Goal: Task Accomplishment & Management: Use online tool/utility

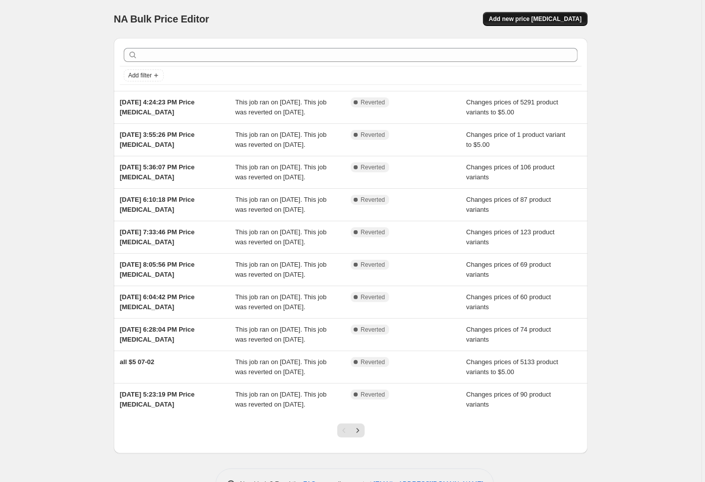
drag, startPoint x: 0, startPoint y: 0, endPoint x: 540, endPoint y: 22, distance: 540.4
click at [540, 22] on span "Add new price change job" at bounding box center [535, 19] width 93 height 8
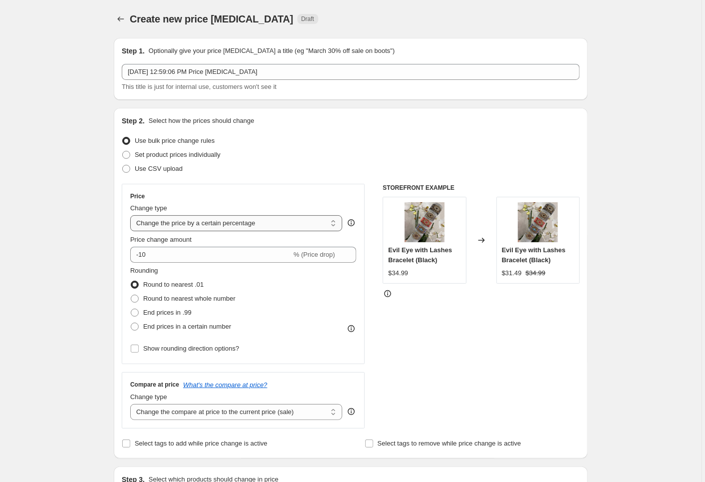
select select "to"
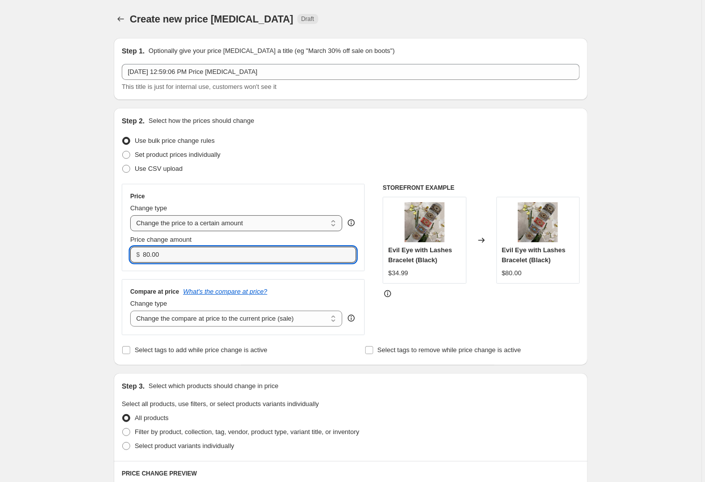
click at [186, 250] on input "80.00" at bounding box center [242, 254] width 198 height 16
type input "5.00"
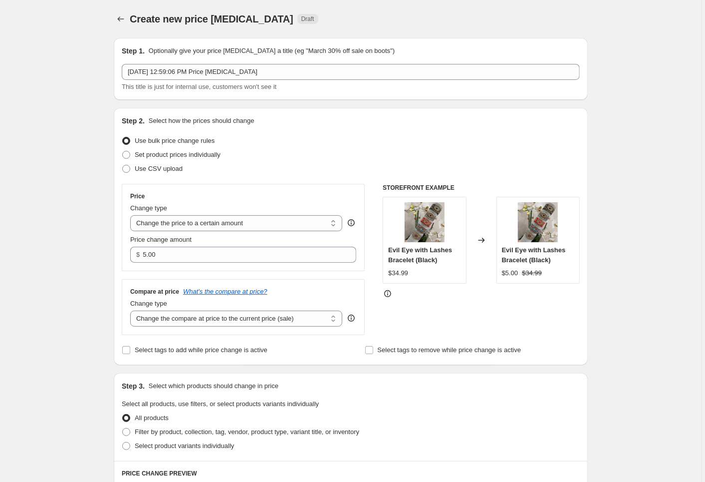
drag, startPoint x: 199, startPoint y: 226, endPoint x: 96, endPoint y: 270, distance: 111.5
click at [96, 270] on div "Create new price change job. This page is ready Create new price change job Dra…" at bounding box center [351, 452] width 702 height 905
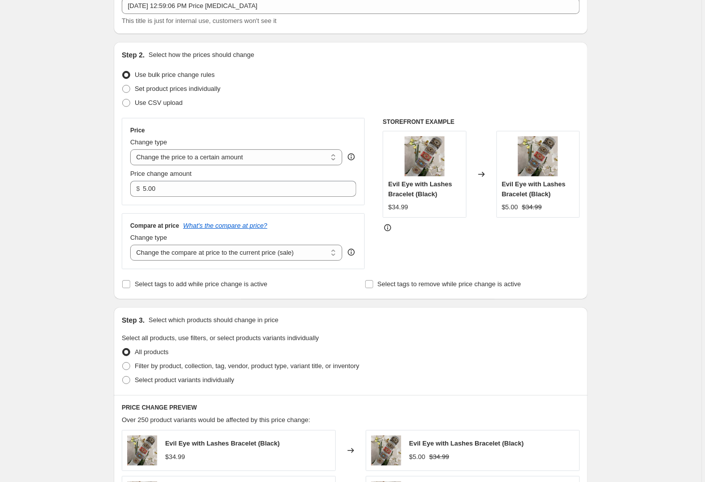
scroll to position [68, 0]
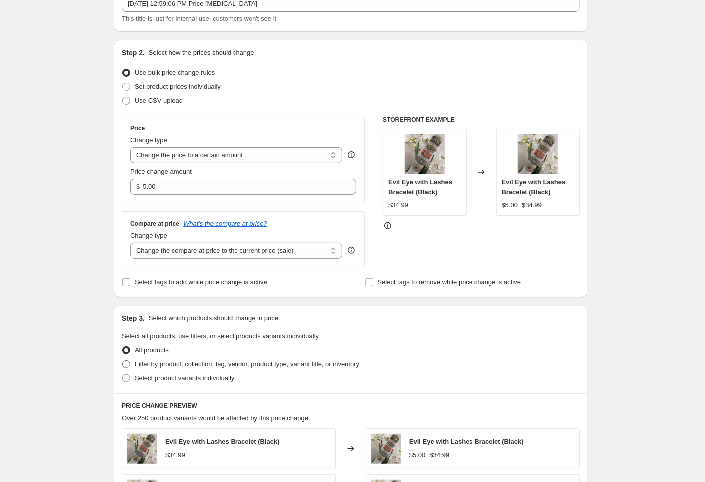
drag, startPoint x: 96, startPoint y: 270, endPoint x: 148, endPoint y: 367, distance: 109.8
click at [148, 367] on span "Filter by product, collection, tag, vendor, product type, variant title, or inv…" at bounding box center [247, 363] width 225 height 7
click at [123, 360] on input "Filter by product, collection, tag, vendor, product type, variant title, or inv…" at bounding box center [122, 360] width 0 height 0
radio input "true"
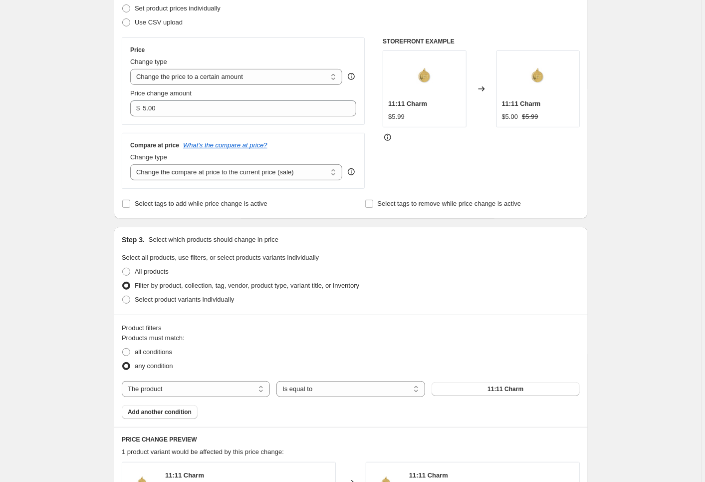
scroll to position [152, 0]
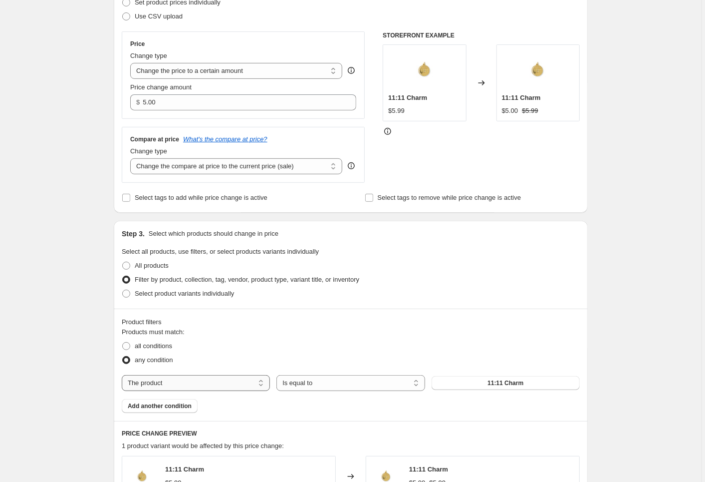
select select "collection"
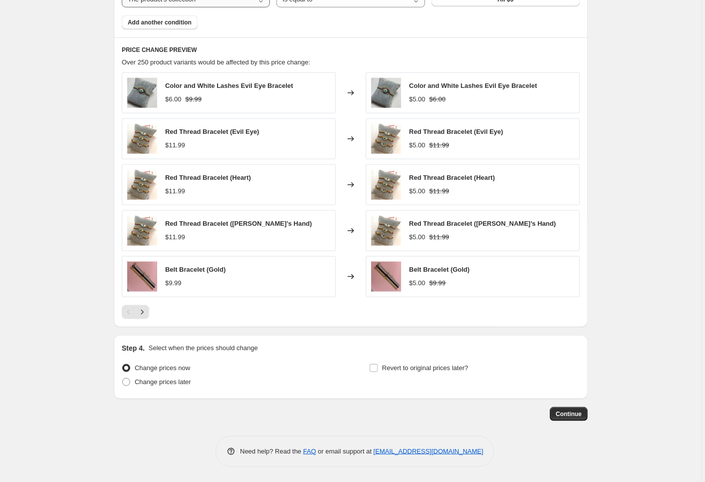
scroll to position [538, 0]
click at [389, 365] on span "Revert to original prices later?" at bounding box center [425, 367] width 86 height 7
click at [378, 365] on input "Revert to original prices later?" at bounding box center [374, 368] width 8 height 8
checkbox input "true"
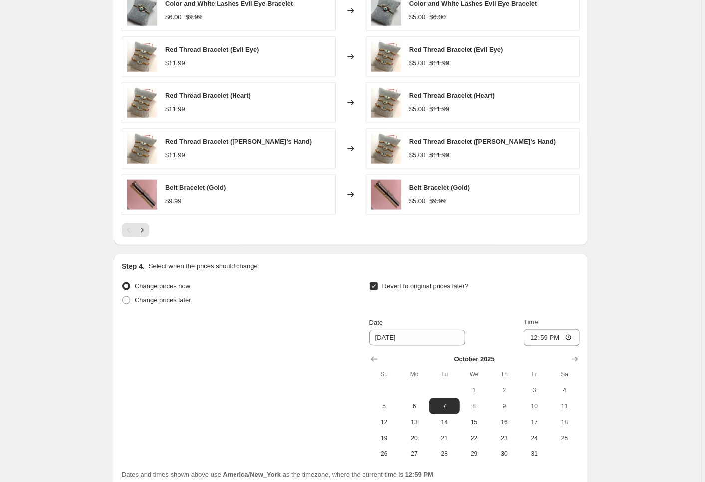
scroll to position [678, 0]
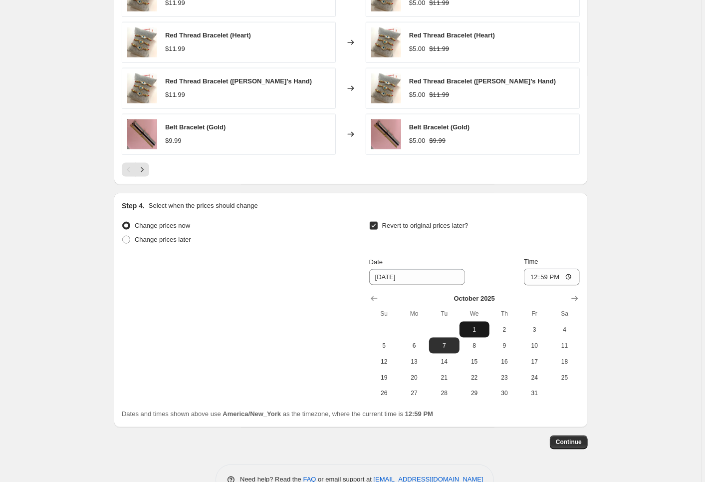
drag, startPoint x: 389, startPoint y: 365, endPoint x: 477, endPoint y: 334, distance: 93.1
click at [477, 333] on span "1" at bounding box center [475, 329] width 22 height 8
type input "[DATE]"
click at [547, 278] on input "12:59" at bounding box center [552, 276] width 56 height 17
drag, startPoint x: 477, startPoint y: 334, endPoint x: 569, endPoint y: 277, distance: 108.0
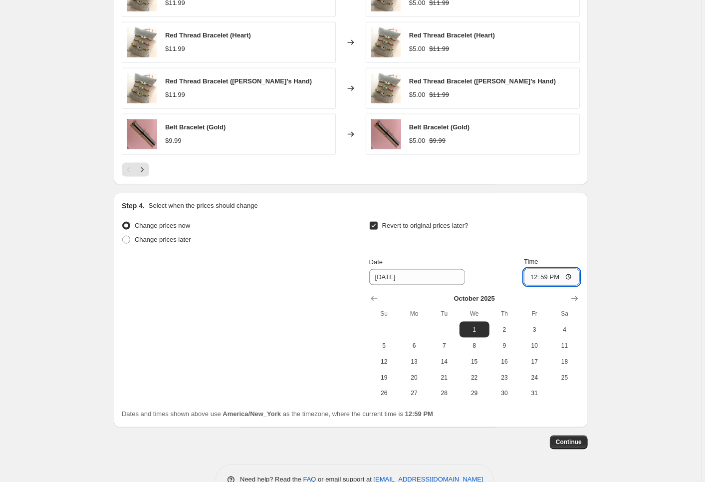
click at [569, 277] on input "12:59" at bounding box center [552, 276] width 56 height 17
click at [559, 280] on input "12:59" at bounding box center [552, 276] width 56 height 17
click at [545, 280] on input "12:59" at bounding box center [552, 276] width 56 height 17
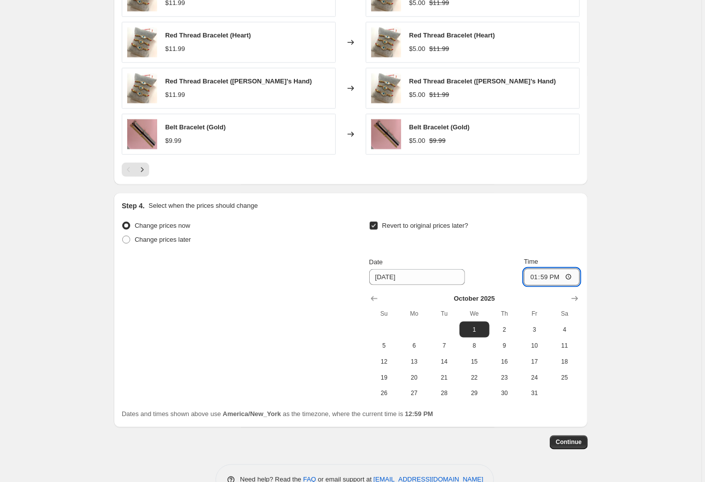
type input "23:59"
drag, startPoint x: 569, startPoint y: 277, endPoint x: 608, endPoint y: 248, distance: 48.5
drag, startPoint x: 608, startPoint y: 248, endPoint x: 563, endPoint y: 449, distance: 205.4
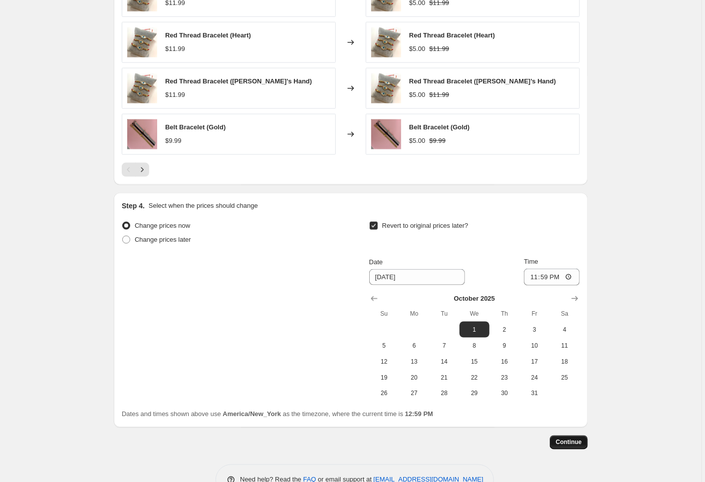
click at [563, 446] on span "Continue" at bounding box center [569, 442] width 26 height 8
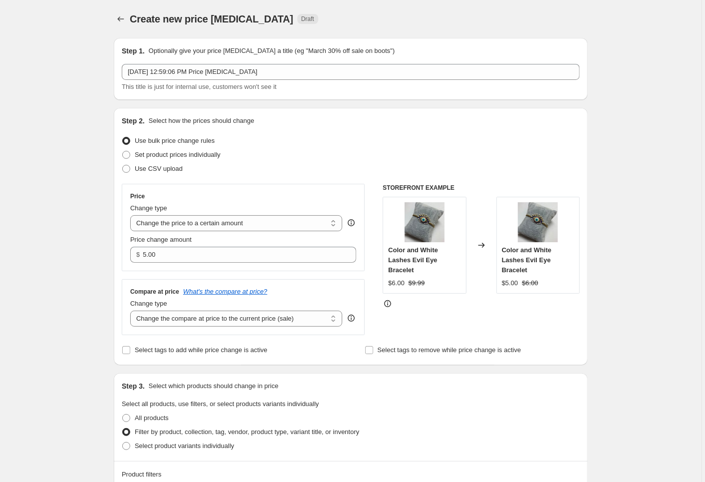
scroll to position [677, 0]
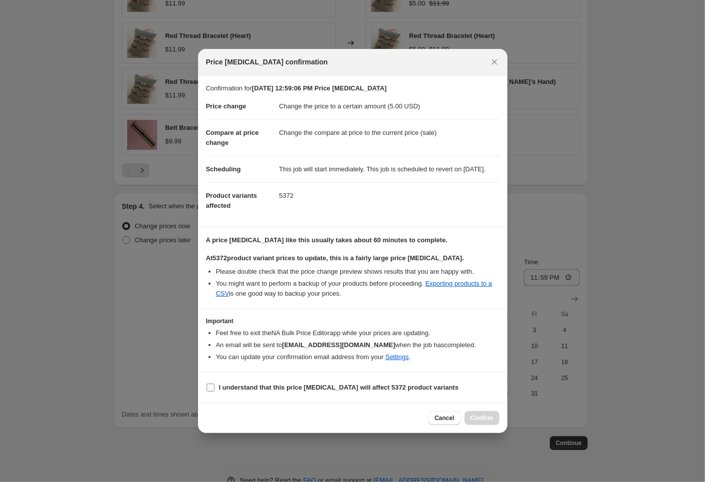
drag, startPoint x: 563, startPoint y: 449, endPoint x: 212, endPoint y: 396, distance: 355.2
click at [212, 391] on input "I understand that this price change job will affect 5372 product variants" at bounding box center [211, 387] width 8 height 8
checkbox input "true"
drag, startPoint x: 212, startPoint y: 396, endPoint x: 469, endPoint y: 424, distance: 258.5
click at [469, 424] on button "Confirm" at bounding box center [482, 418] width 35 height 14
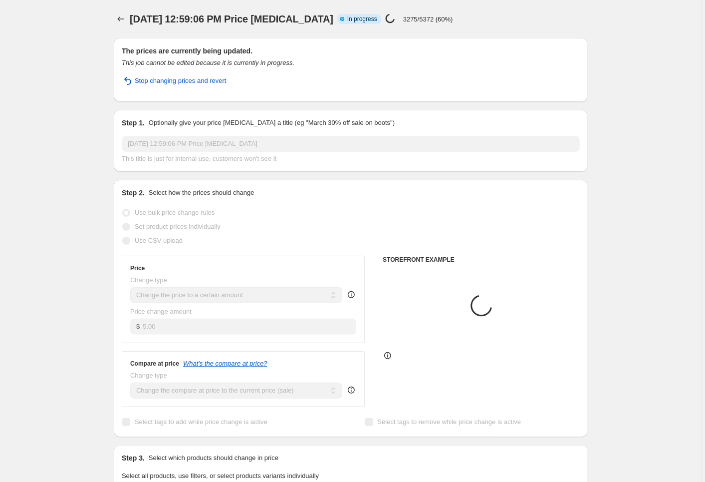
select select "collection"
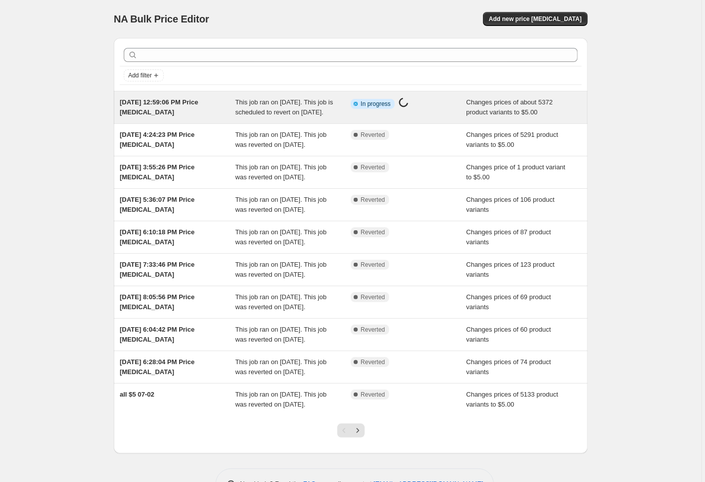
click at [220, 103] on div "[DATE] 12:59:06 PM Price [MEDICAL_DATA]" at bounding box center [178, 107] width 116 height 20
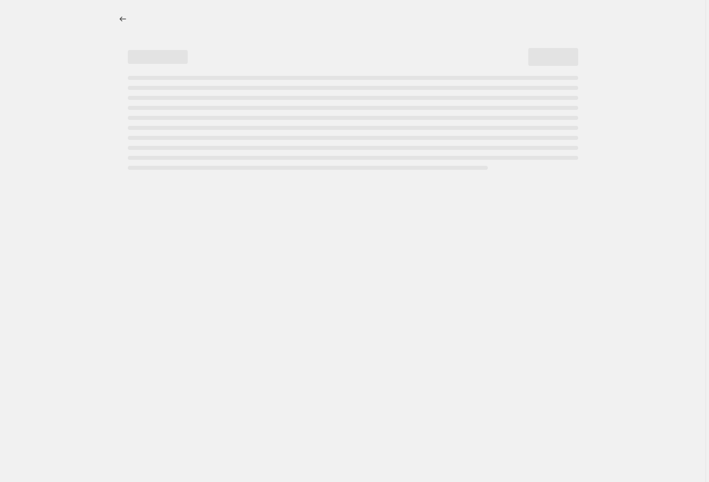
select select "collection"
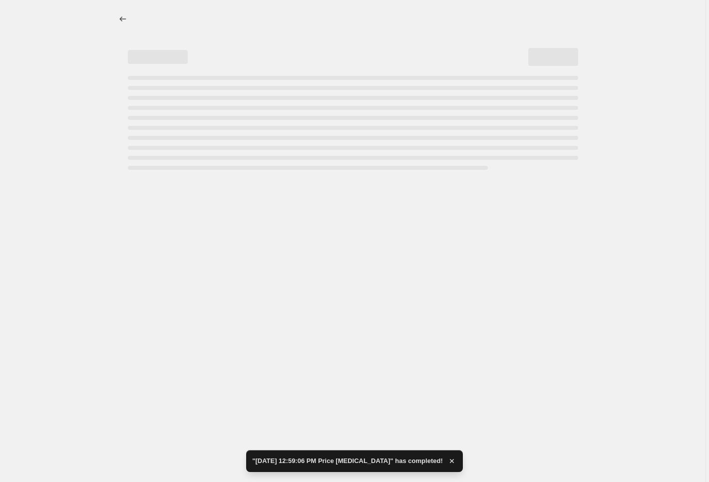
select select "collection"
